Goal: Communication & Community: Ask a question

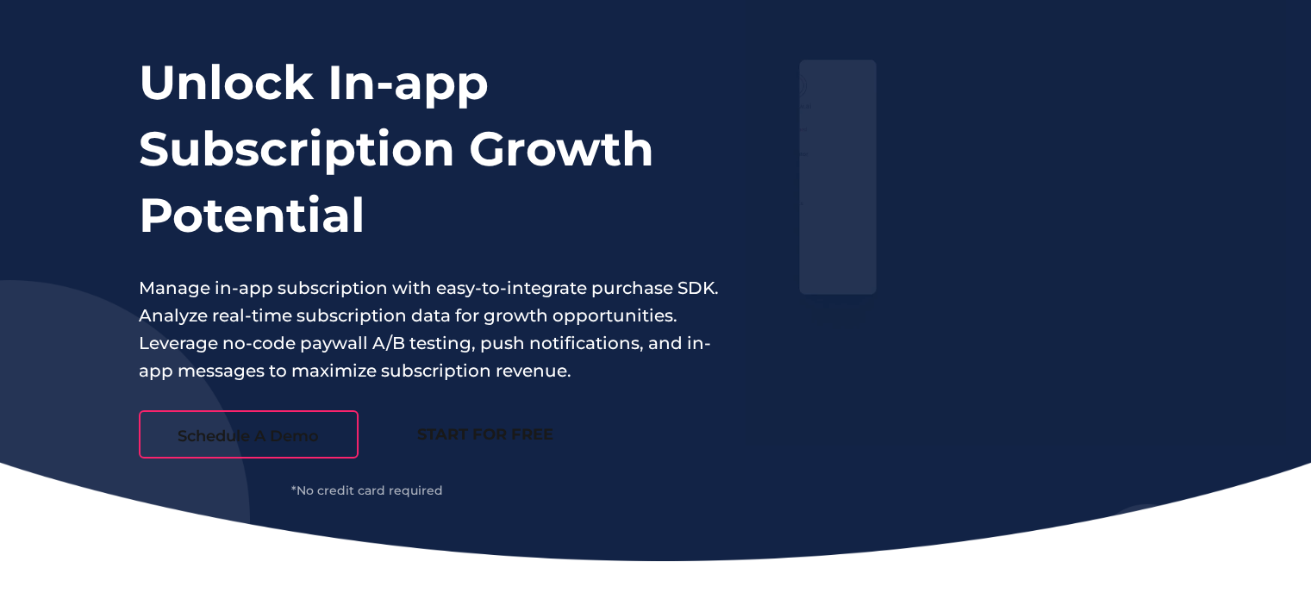
scroll to position [431, 0]
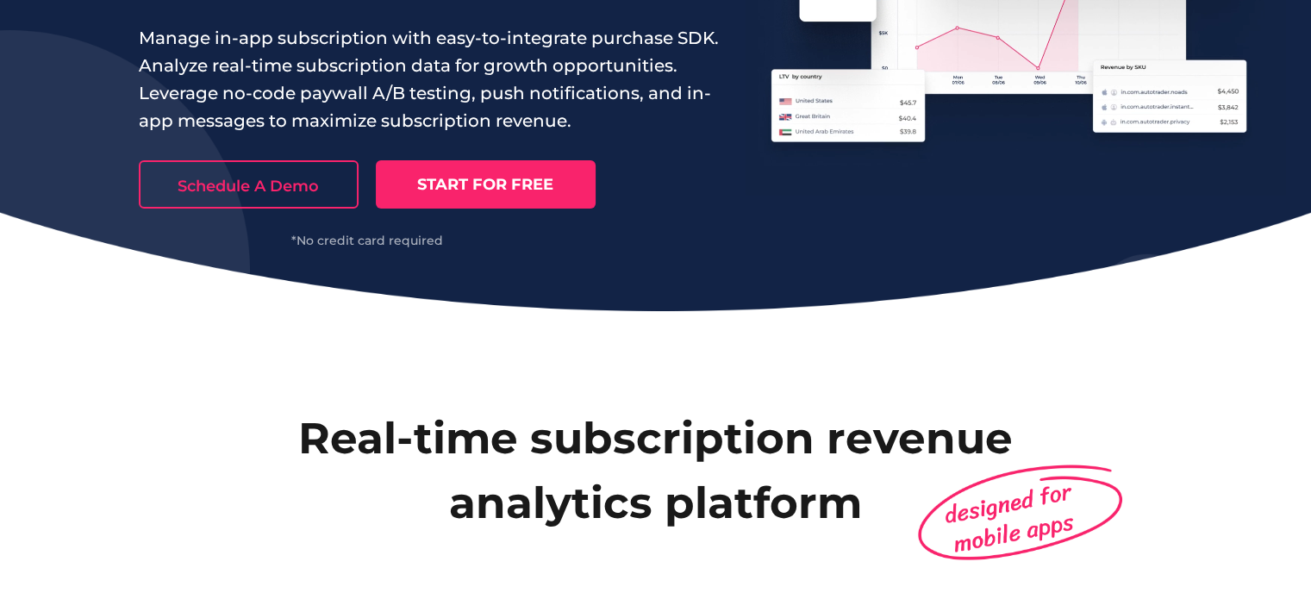
click at [514, 180] on link "START FOR FREE" at bounding box center [486, 184] width 220 height 48
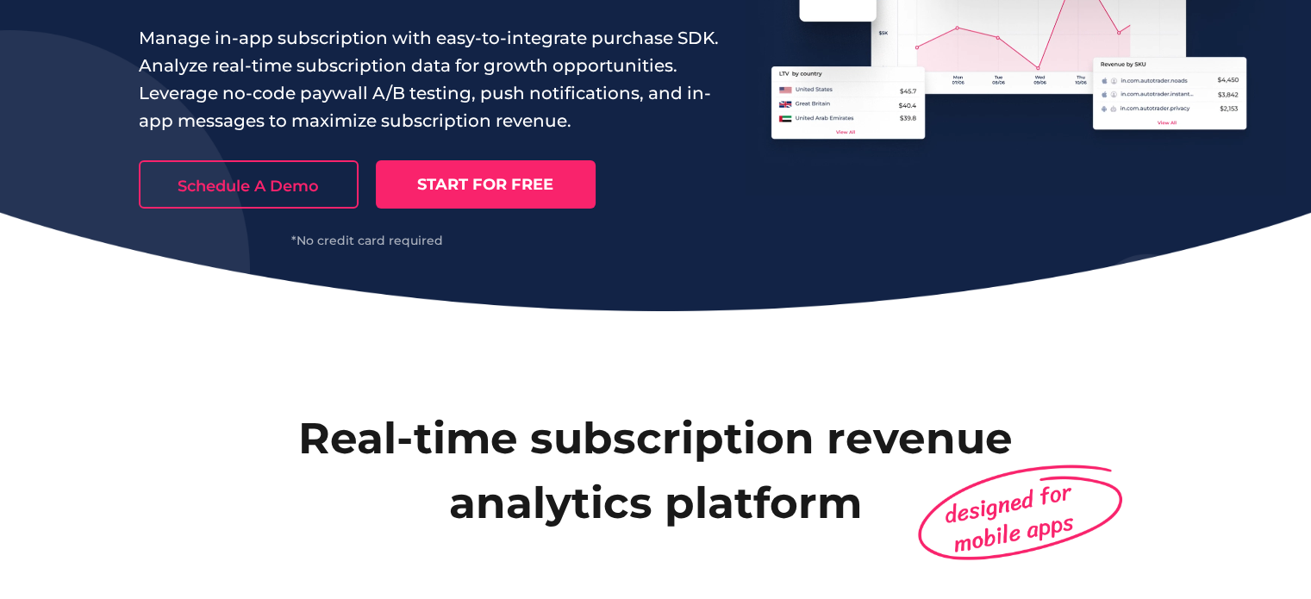
click at [308, 178] on link "Schedule A Demo" at bounding box center [249, 184] width 220 height 48
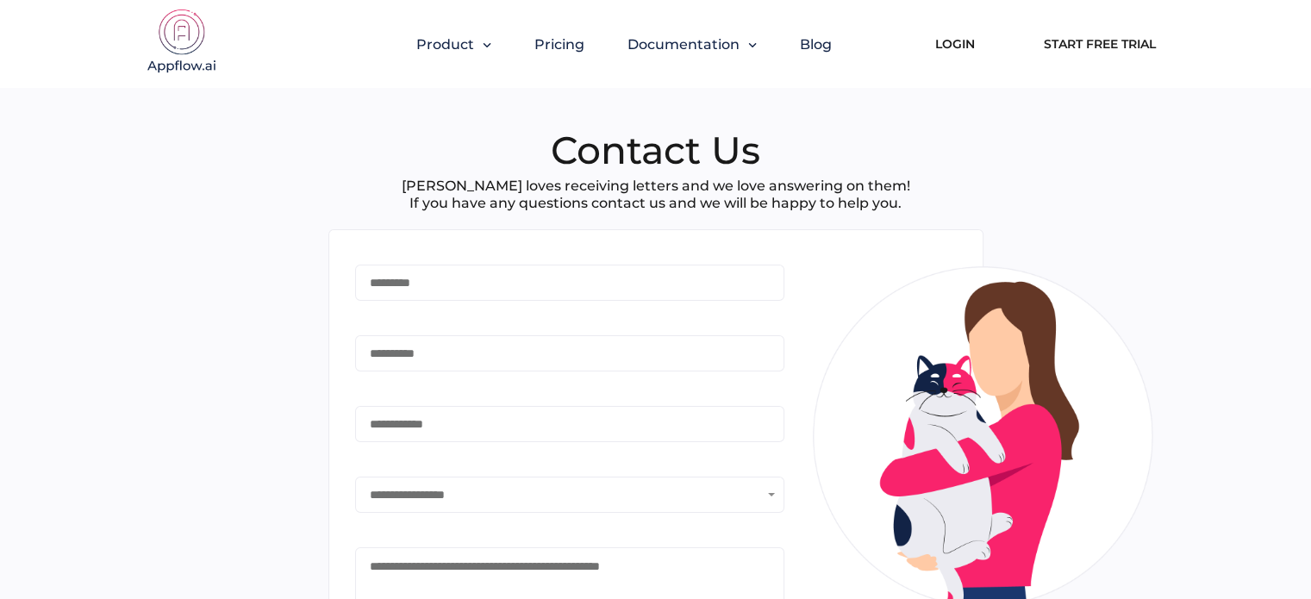
type input "*******"
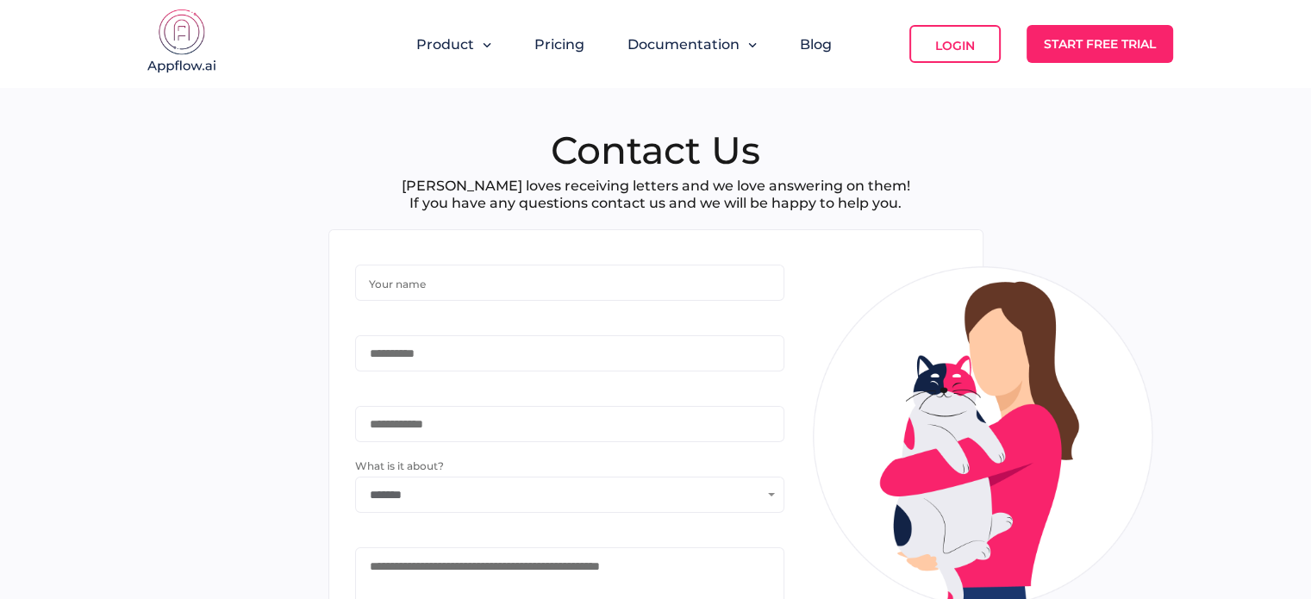
click at [634, 269] on input "text" at bounding box center [562, 282] width 412 height 34
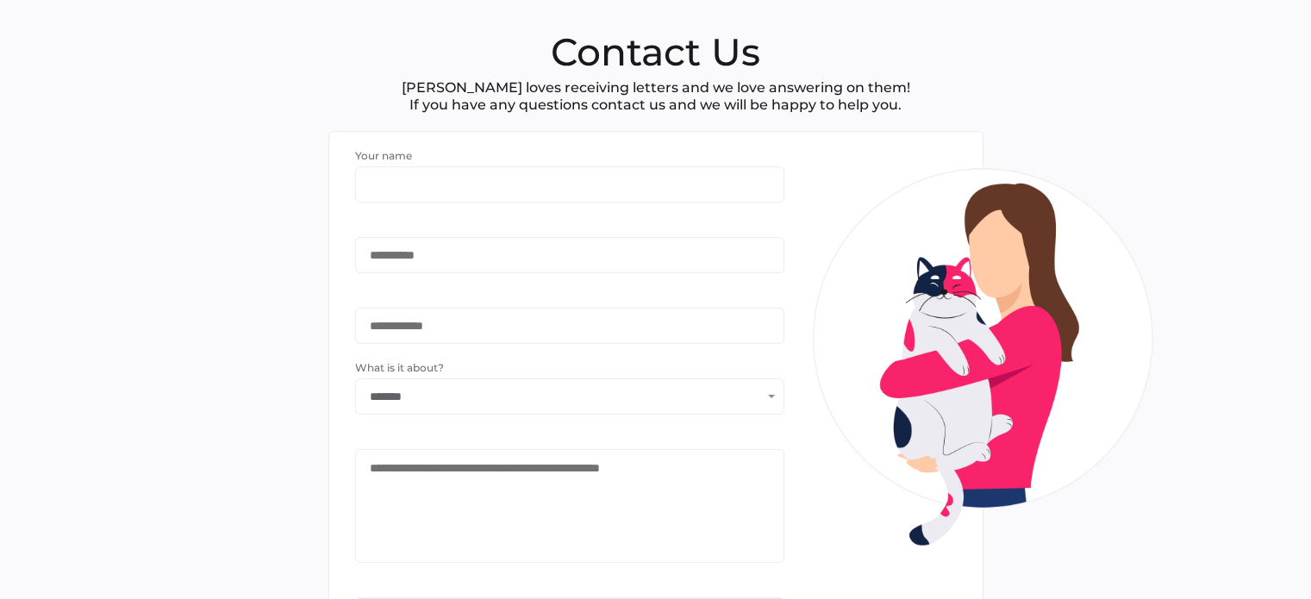
scroll to position [86, 0]
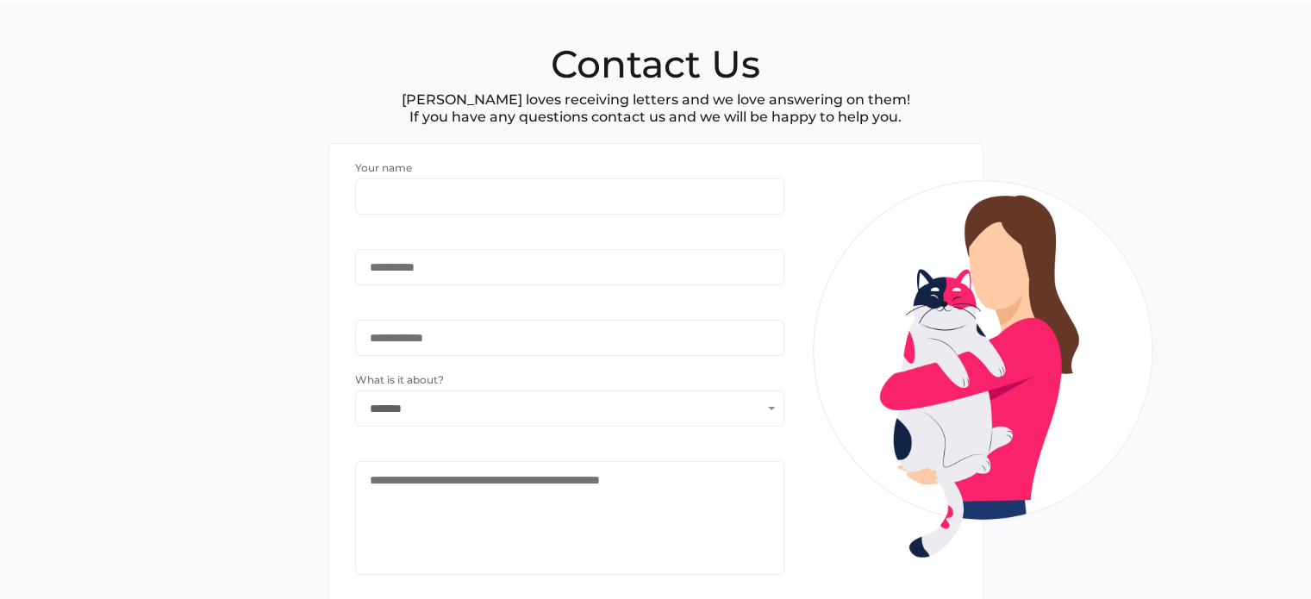
click at [520, 414] on input "*******" at bounding box center [558, 408] width 405 height 34
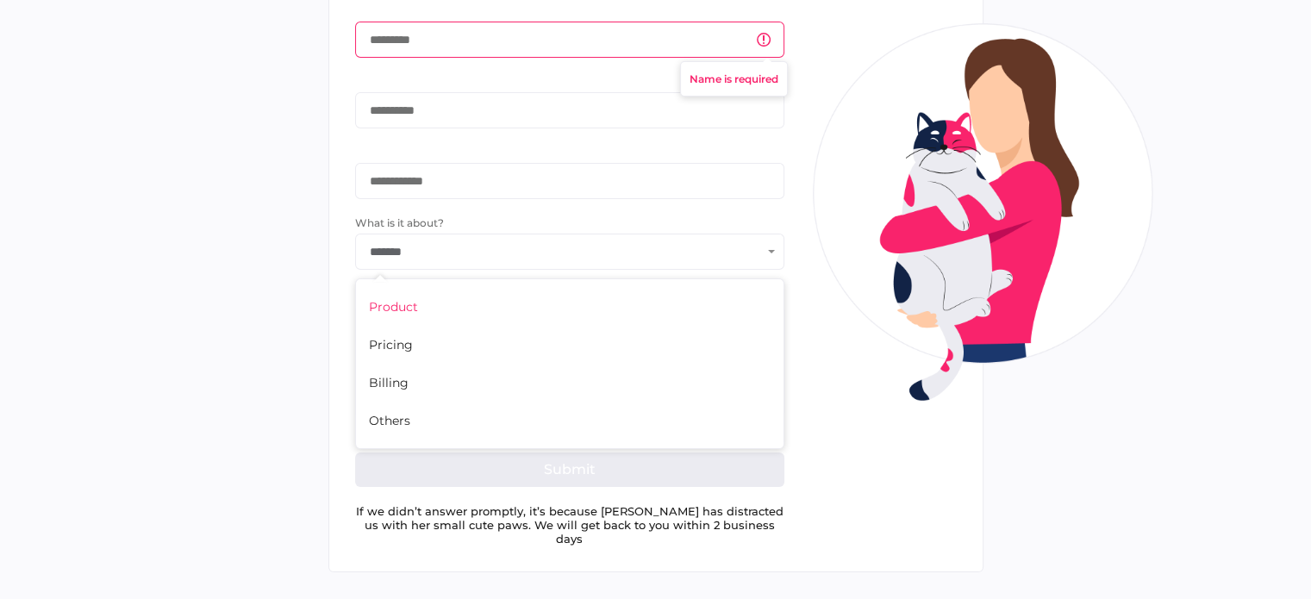
scroll to position [259, 0]
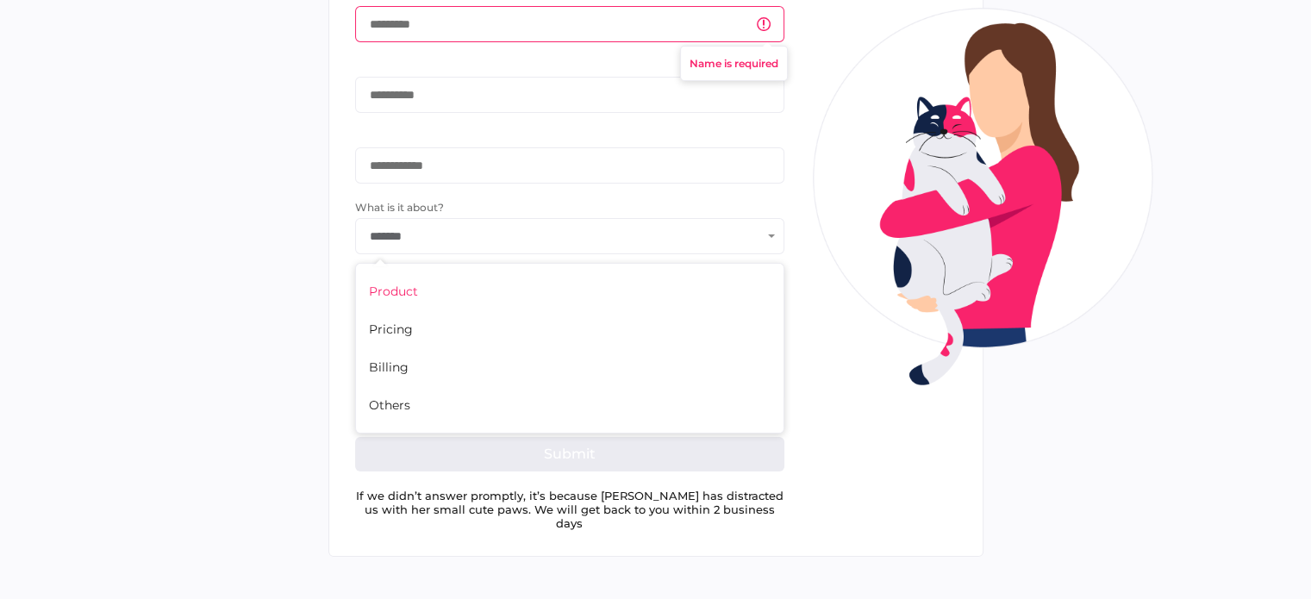
click at [216, 213] on div "Contact Us [PERSON_NAME] loves receiving letters and we love answering on them!…" at bounding box center [655, 227] width 1311 height 796
click at [505, 85] on input "text" at bounding box center [562, 95] width 412 height 34
type input "**********"
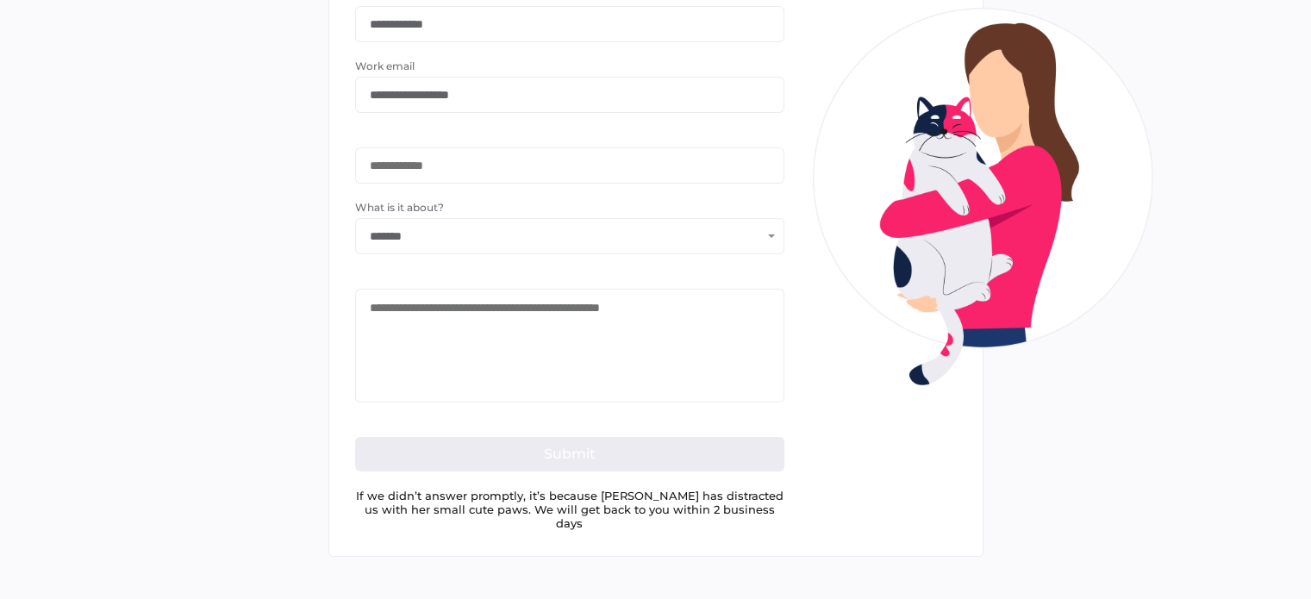
click at [455, 163] on input "text" at bounding box center [562, 165] width 412 height 34
type input "*"
click at [478, 345] on textarea at bounding box center [569, 346] width 429 height 114
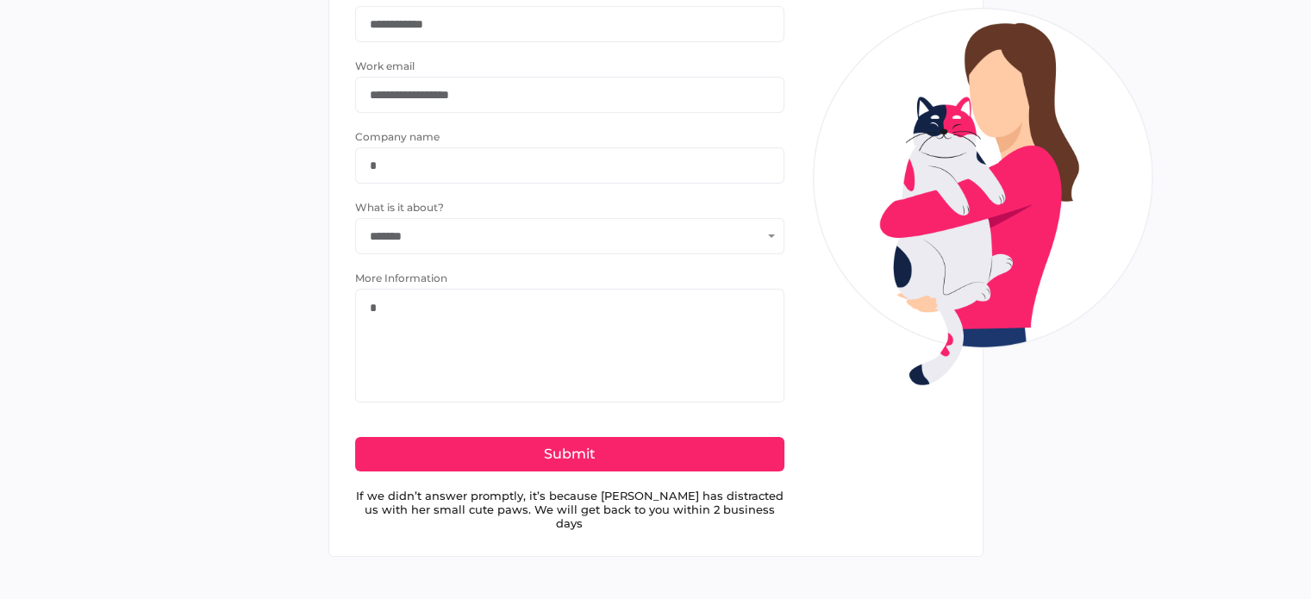
type textarea "*"
click at [664, 415] on form "**********" at bounding box center [569, 239] width 429 height 500
click at [669, 468] on button "Submit" at bounding box center [569, 454] width 429 height 34
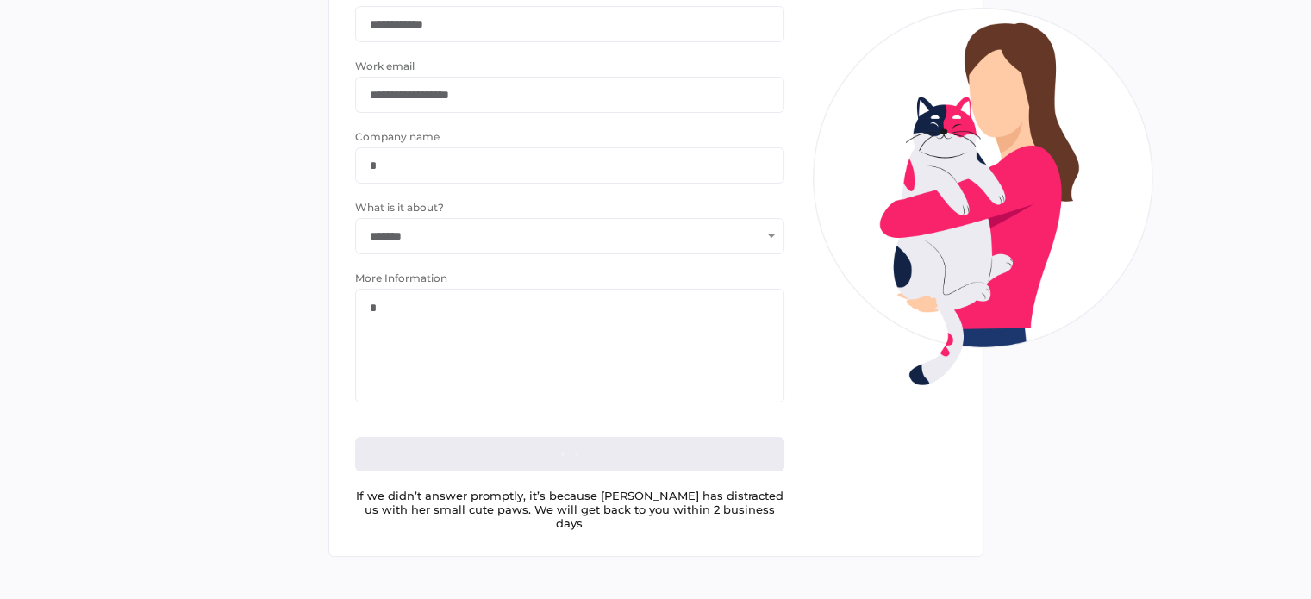
scroll to position [0, 0]
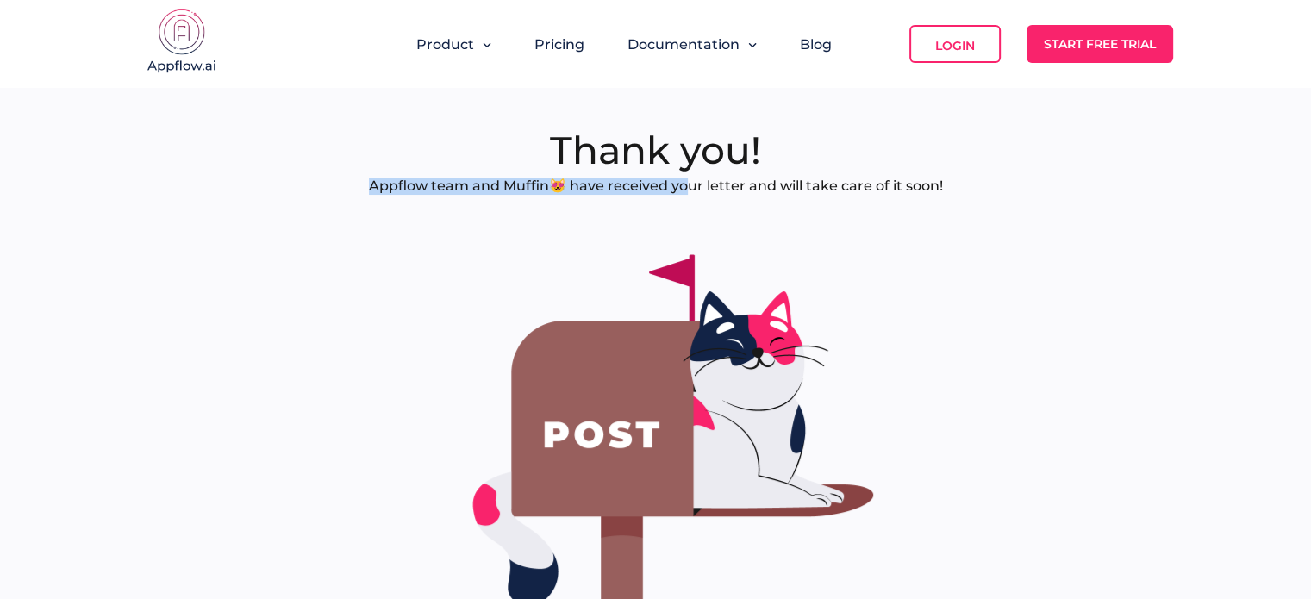
drag, startPoint x: 362, startPoint y: 161, endPoint x: 690, endPoint y: 181, distance: 328.9
click at [690, 181] on div "Thank you! Appflow team and Muffin😻 have received your letter and will take car…" at bounding box center [655, 391] width 1311 height 607
click at [383, 130] on div "Thank you! Appflow team and Muffin😻 have received your letter and will take car…" at bounding box center [655, 391] width 1311 height 607
drag, startPoint x: 445, startPoint y: 176, endPoint x: 1034, endPoint y: 184, distance: 589.5
click at [1034, 184] on div "Thank you! Appflow team and Muffin😻 have received your letter and will take car…" at bounding box center [655, 391] width 1311 height 607
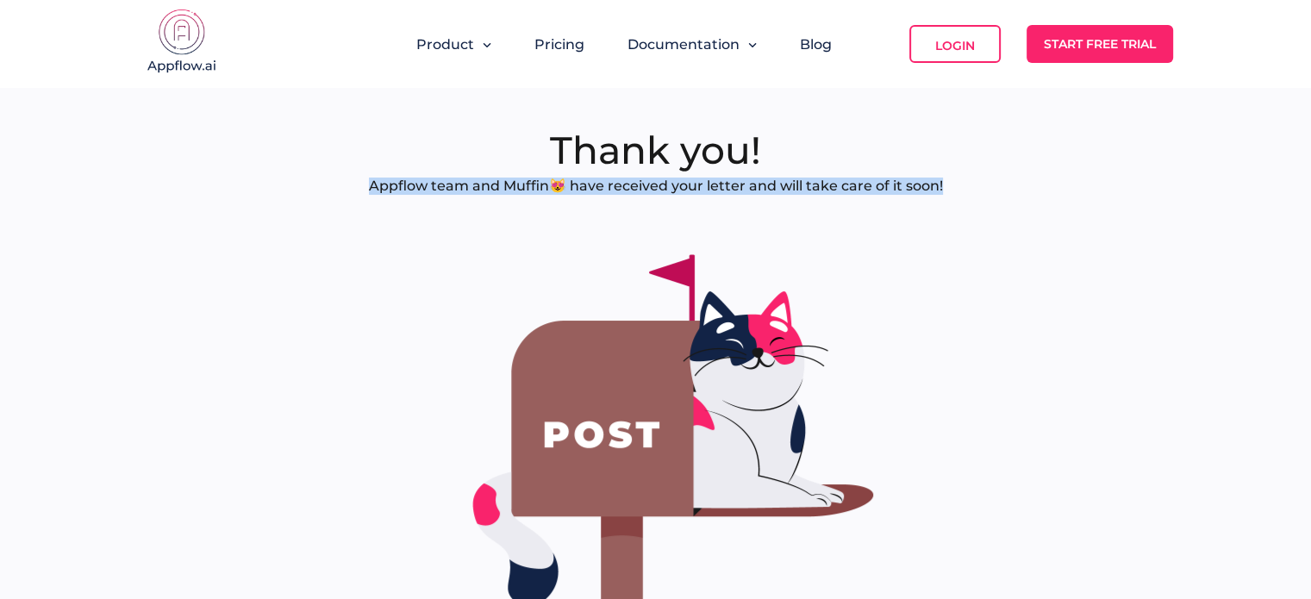
click at [1044, 36] on link "Start Free Trial" at bounding box center [1099, 44] width 147 height 38
click at [683, 190] on p "Appflow team and Muffin😻 have received your letter and will take care of it soo…" at bounding box center [656, 186] width 574 height 17
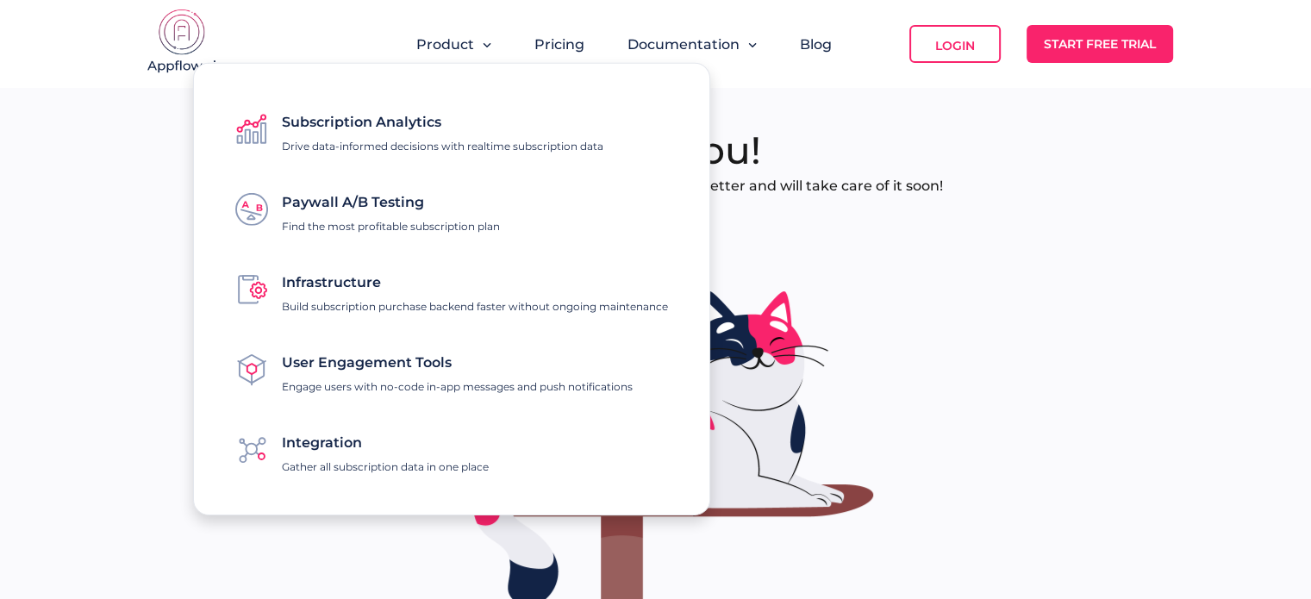
click at [74, 179] on div "Thank you! Appflow team and Muffin😻 have received your letter and will take car…" at bounding box center [655, 391] width 1311 height 607
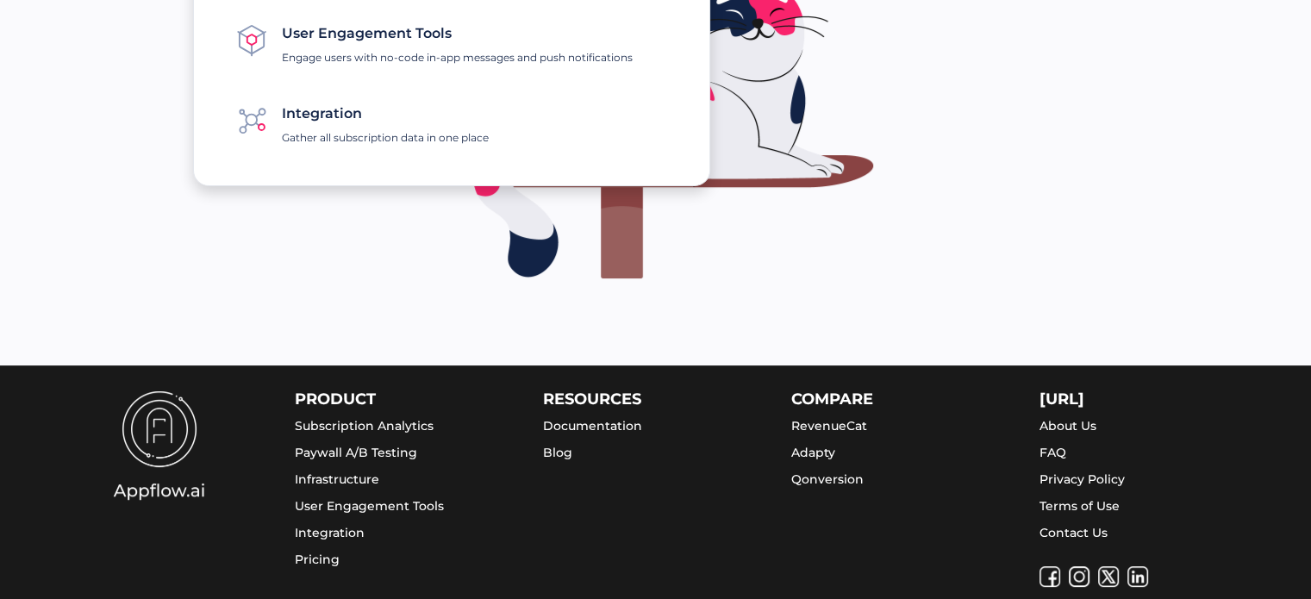
scroll to position [345, 0]
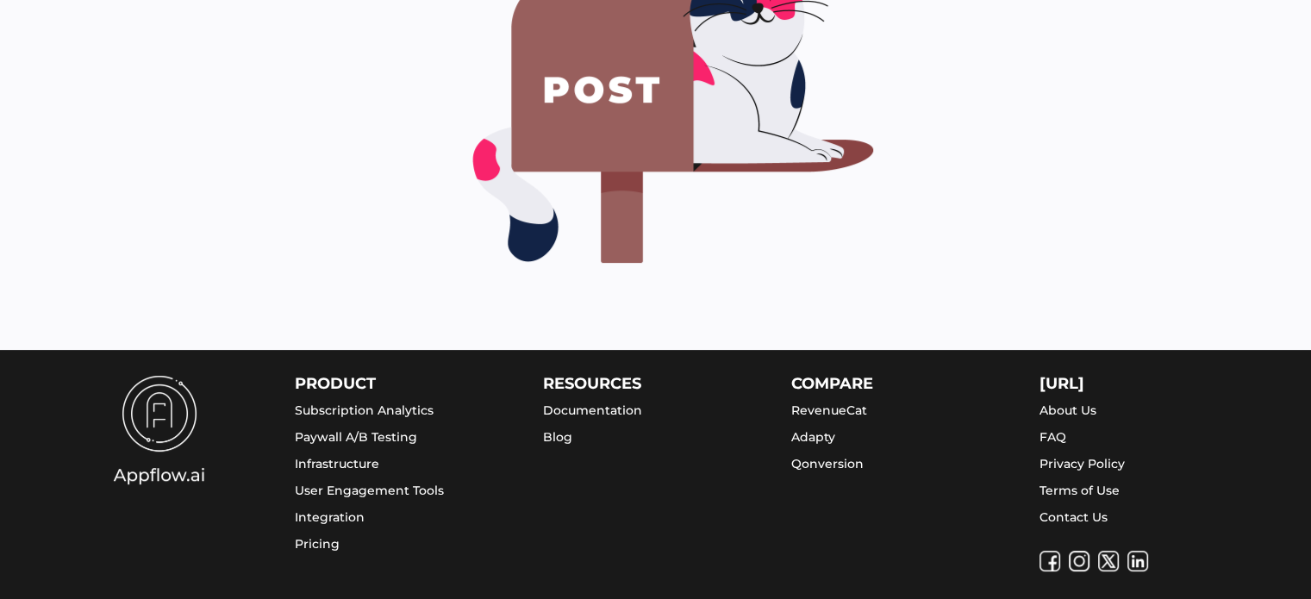
click at [801, 244] on img at bounding box center [655, 87] width 517 height 388
